Goal: Task Accomplishment & Management: Use online tool/utility

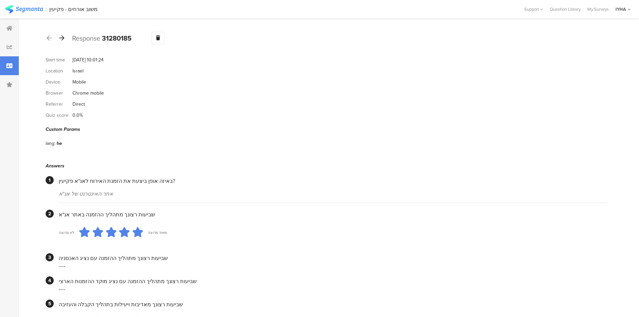
click at [61, 36] on icon at bounding box center [61, 38] width 5 height 6
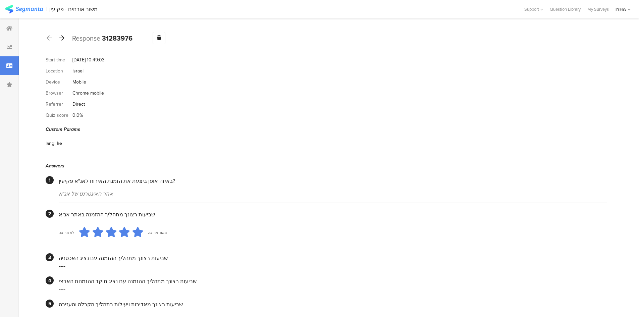
click at [61, 36] on icon at bounding box center [61, 38] width 5 height 6
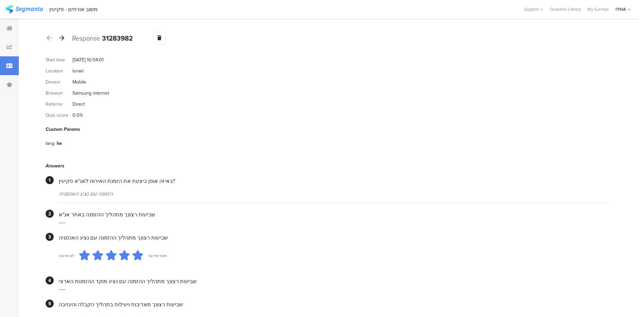
click at [61, 36] on icon at bounding box center [61, 38] width 5 height 6
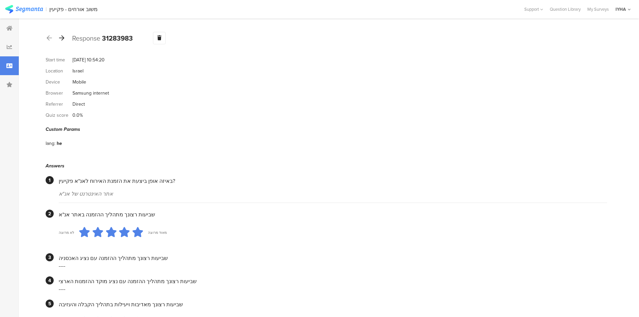
click at [61, 36] on icon at bounding box center [61, 38] width 5 height 6
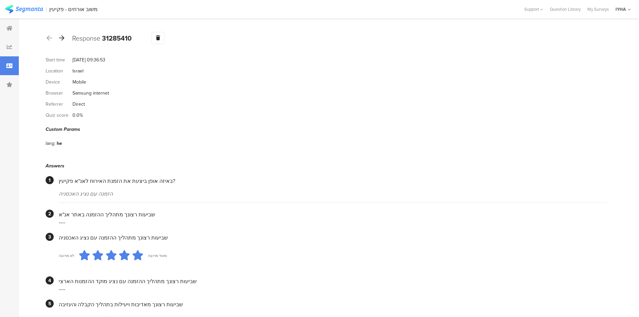
click at [61, 36] on icon at bounding box center [61, 38] width 5 height 6
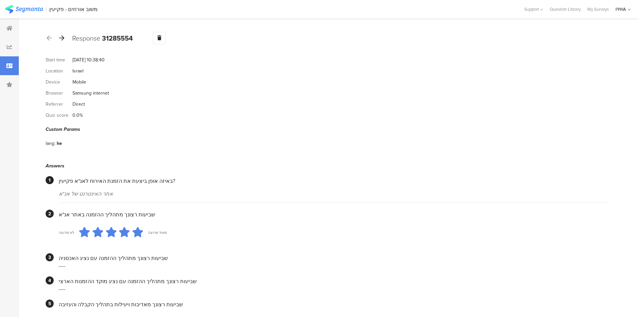
click at [61, 36] on icon at bounding box center [61, 38] width 5 height 6
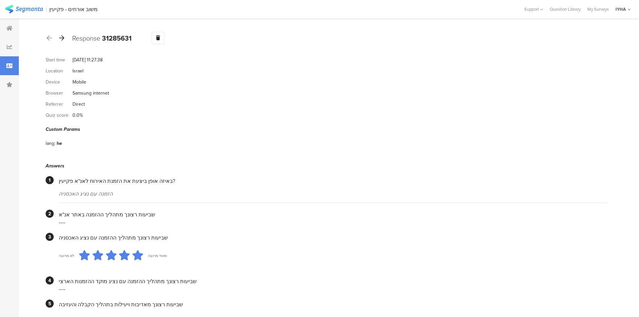
click at [61, 36] on icon at bounding box center [61, 38] width 5 height 6
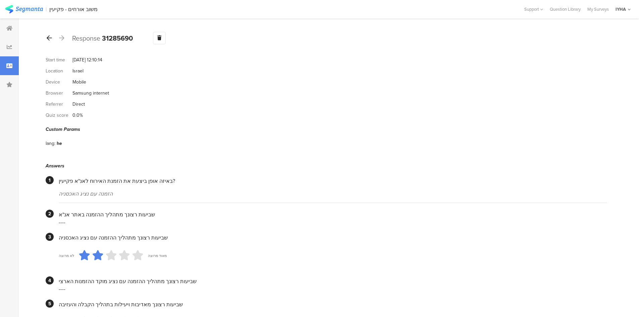
click at [48, 36] on icon at bounding box center [49, 38] width 5 height 6
